Goal: Obtain resource: Download file/media

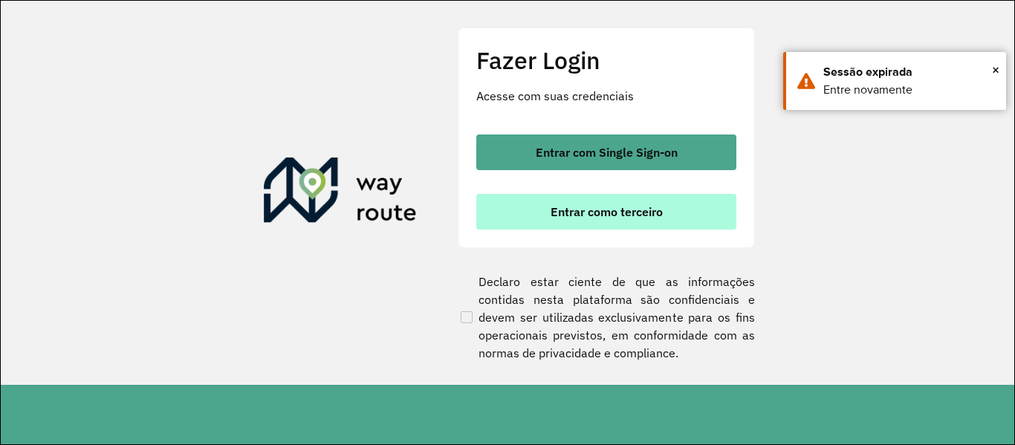
click at [688, 216] on button "Entrar como terceiro" at bounding box center [606, 212] width 260 height 36
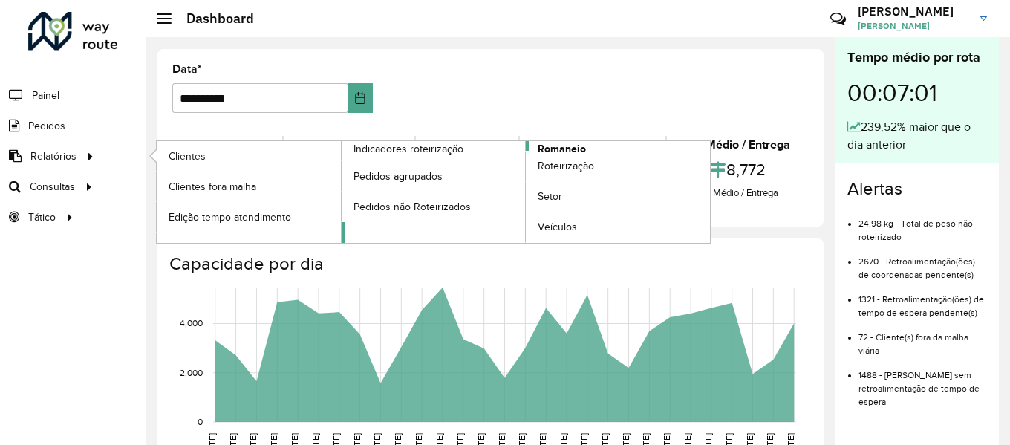
click at [574, 146] on span "Romaneio" at bounding box center [562, 149] width 48 height 16
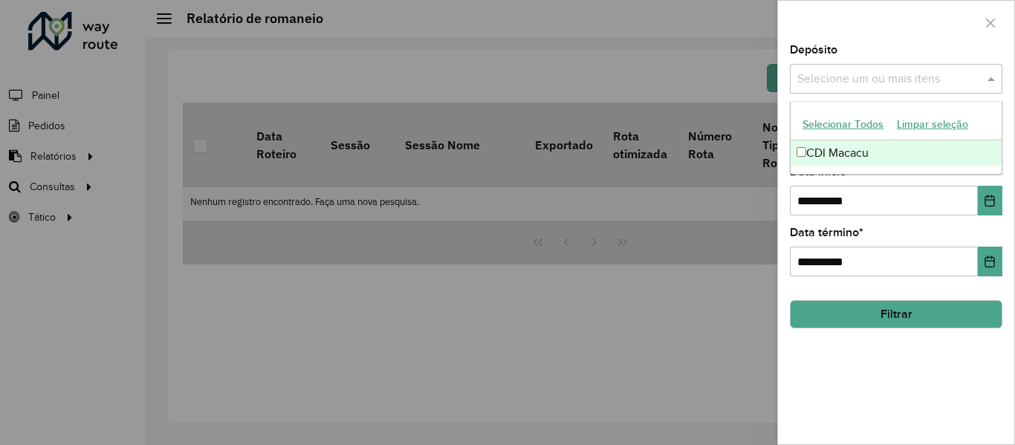
click at [941, 84] on input "text" at bounding box center [888, 80] width 190 height 18
click at [837, 146] on div "CDI Macacu" at bounding box center [896, 152] width 211 height 25
click at [860, 359] on div "**********" at bounding box center [896, 245] width 236 height 400
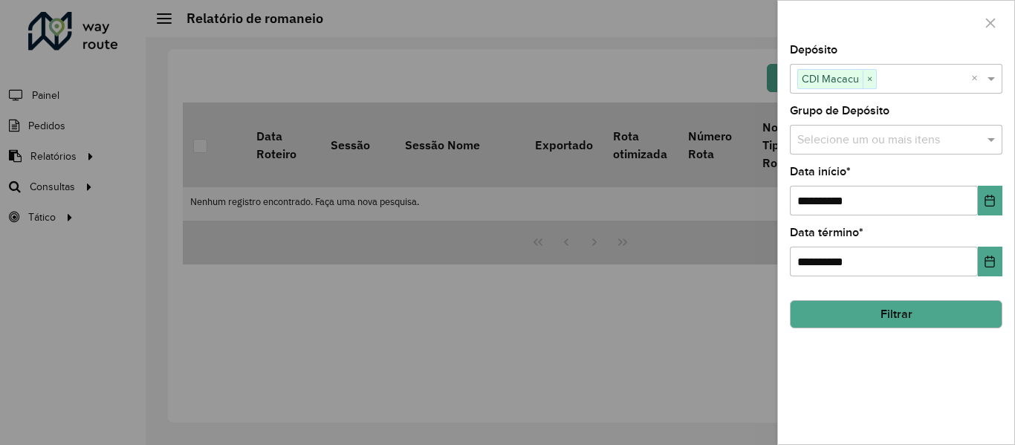
click at [910, 317] on button "Filtrar" at bounding box center [896, 314] width 212 height 28
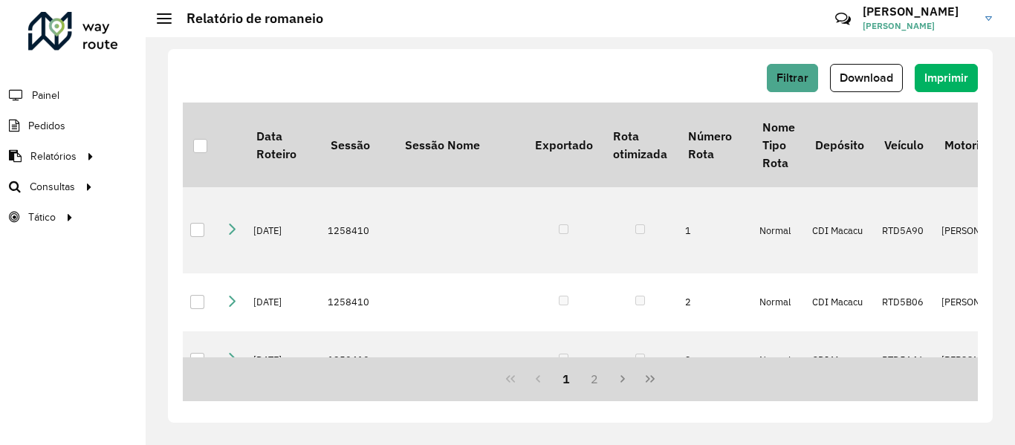
click at [204, 150] on div at bounding box center [200, 146] width 14 height 14
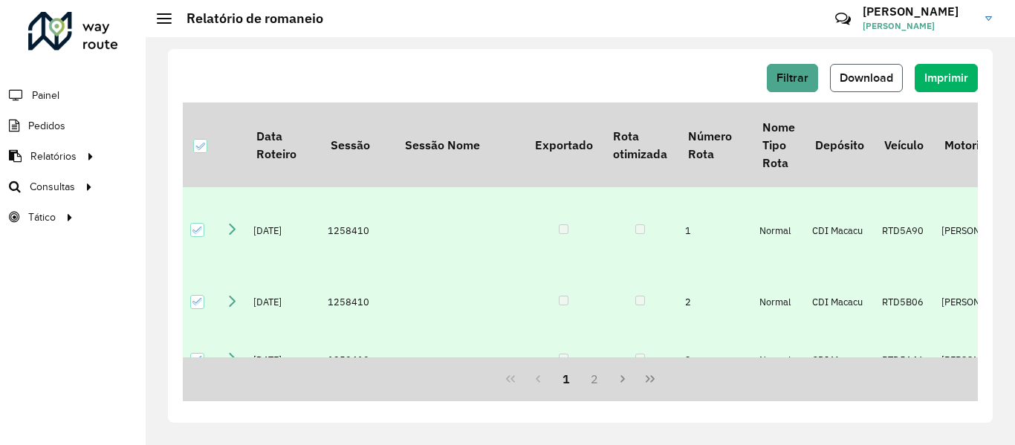
click at [862, 83] on span "Download" at bounding box center [866, 77] width 53 height 13
